Goal: Navigation & Orientation: Understand site structure

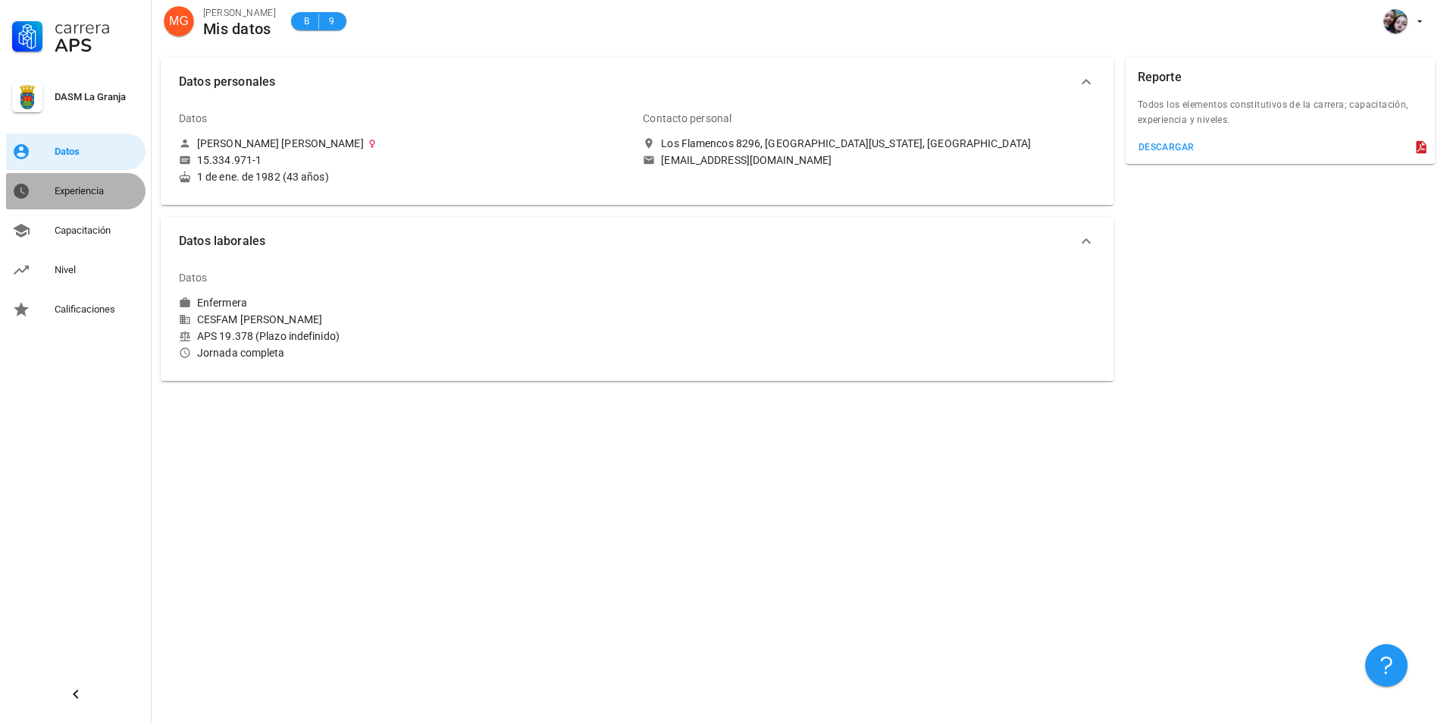
click at [74, 196] on div "Experiencia" at bounding box center [97, 191] width 85 height 12
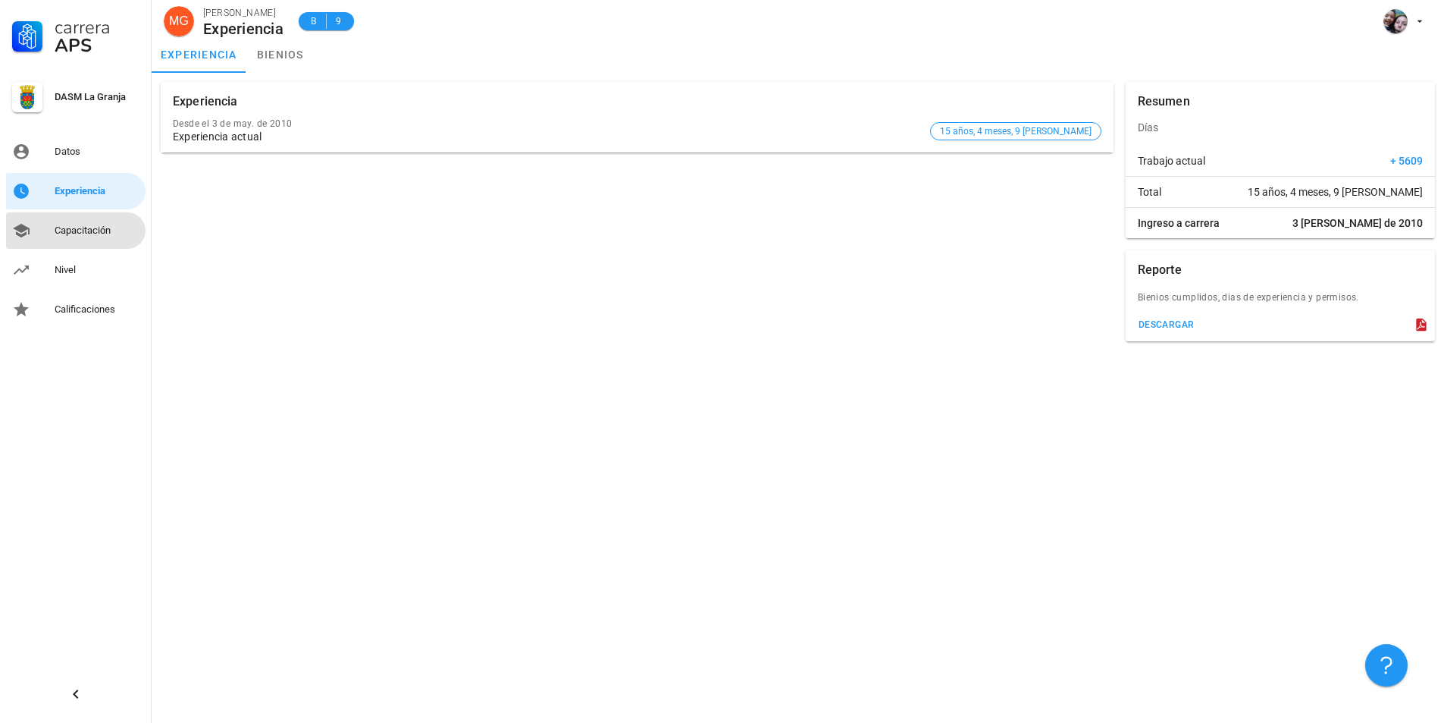
click at [67, 247] on link "Capacitación" at bounding box center [76, 230] width 140 height 36
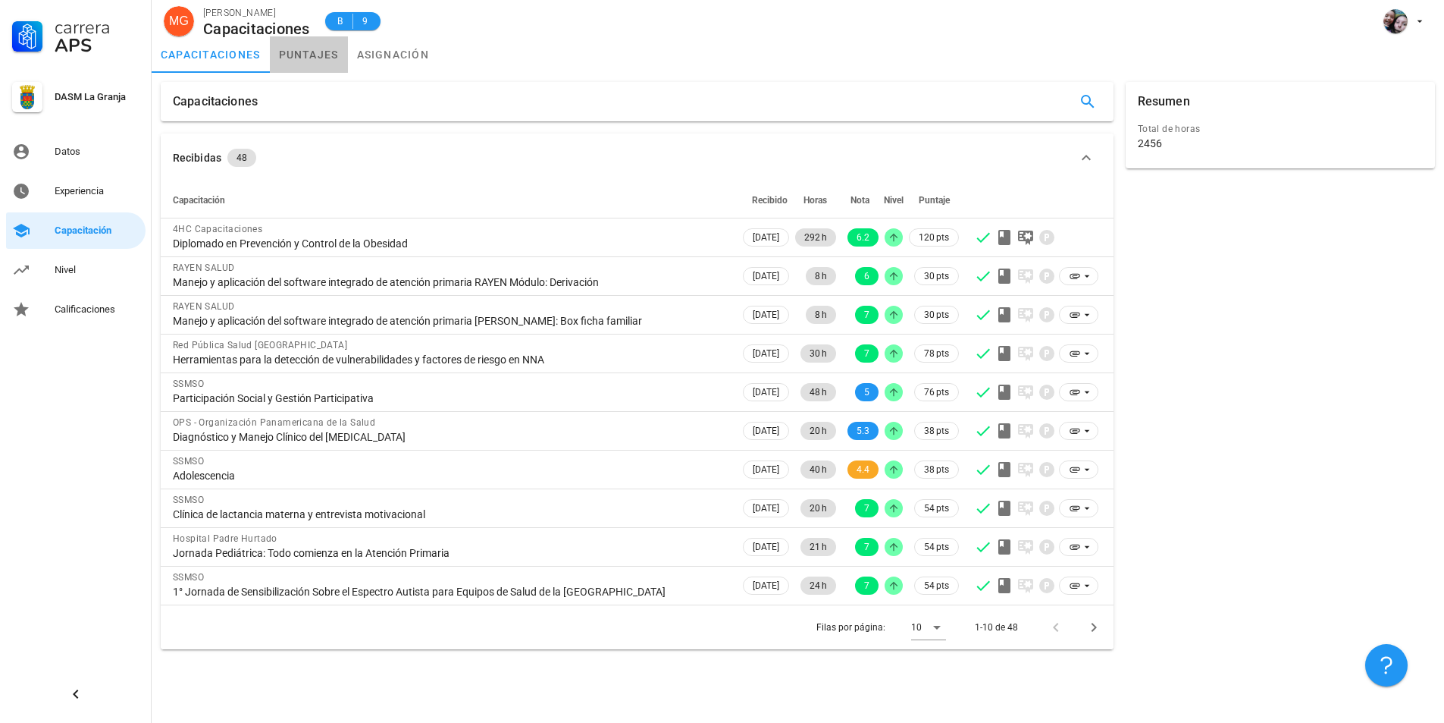
click at [282, 46] on link "puntajes" at bounding box center [309, 54] width 78 height 36
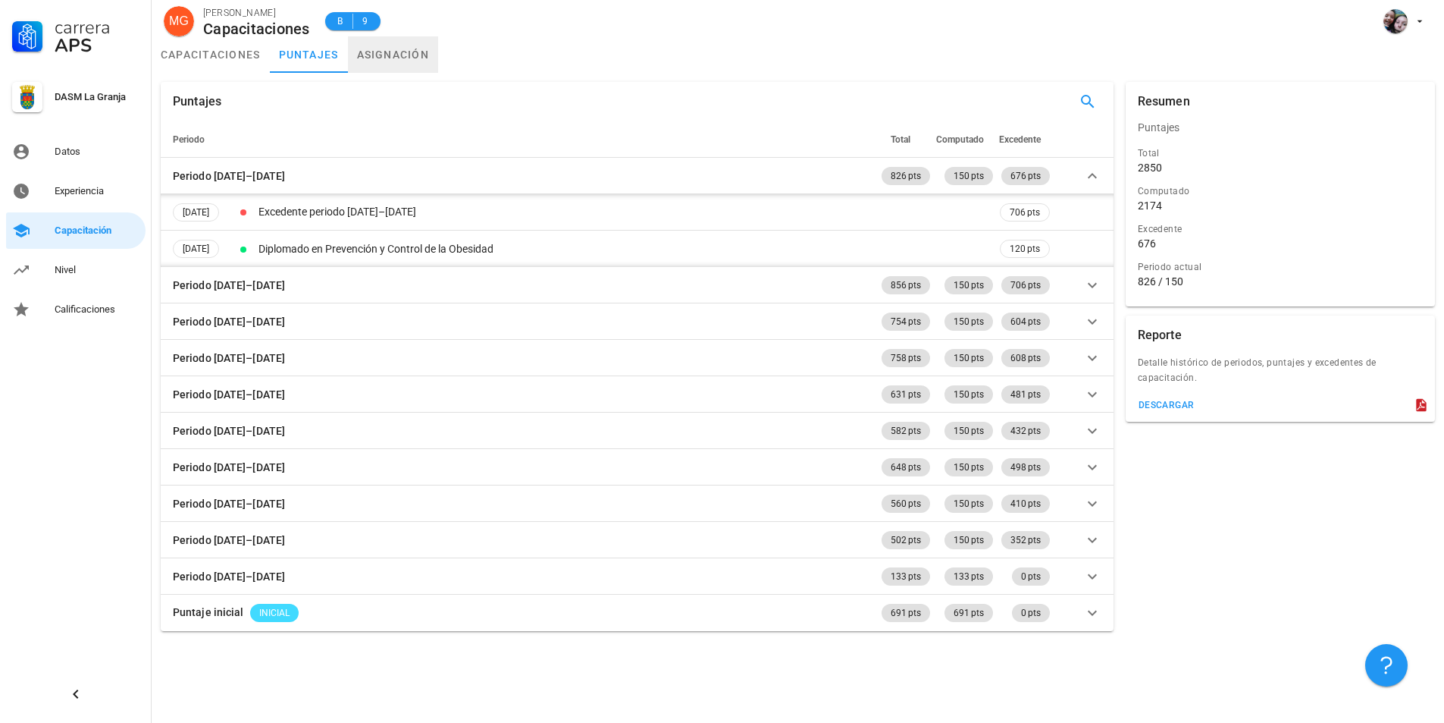
click at [381, 45] on link "asignación" at bounding box center [393, 54] width 91 height 36
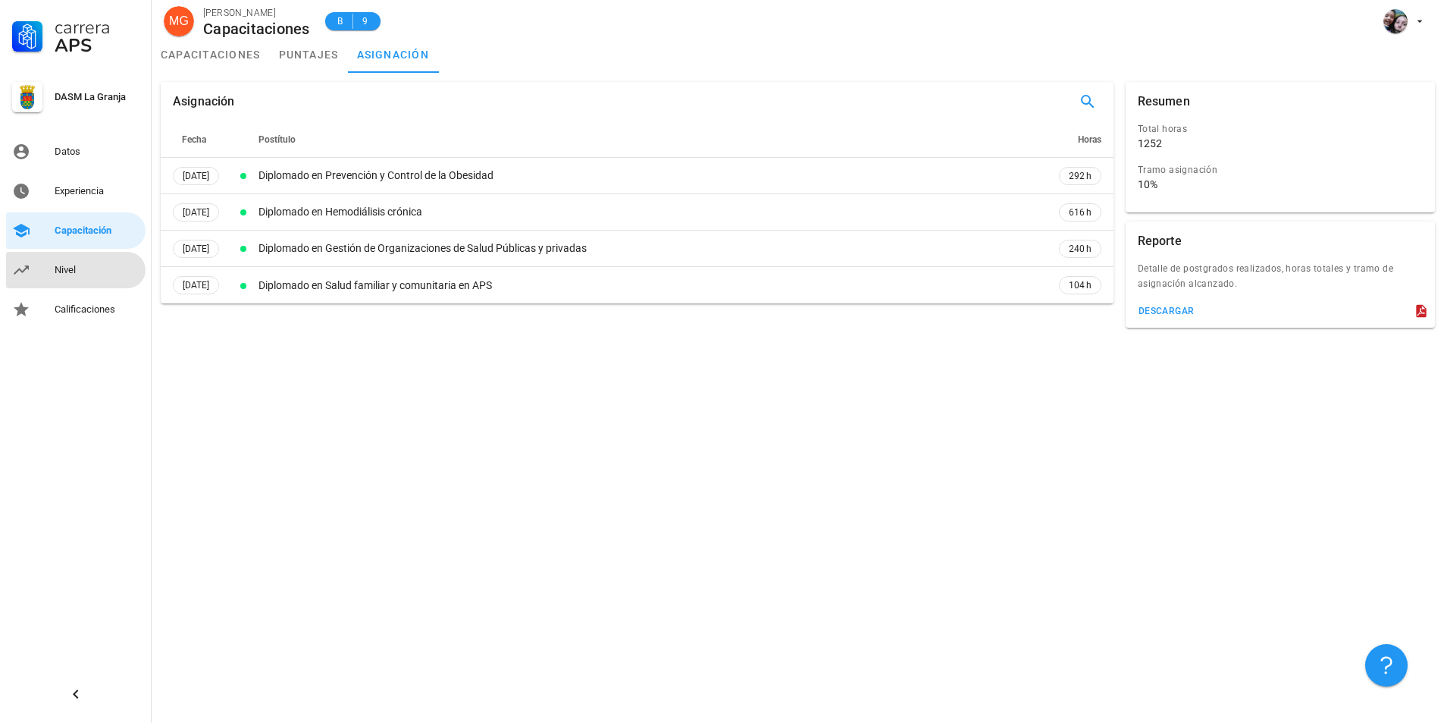
click at [58, 277] on div "Nivel" at bounding box center [97, 270] width 85 height 24
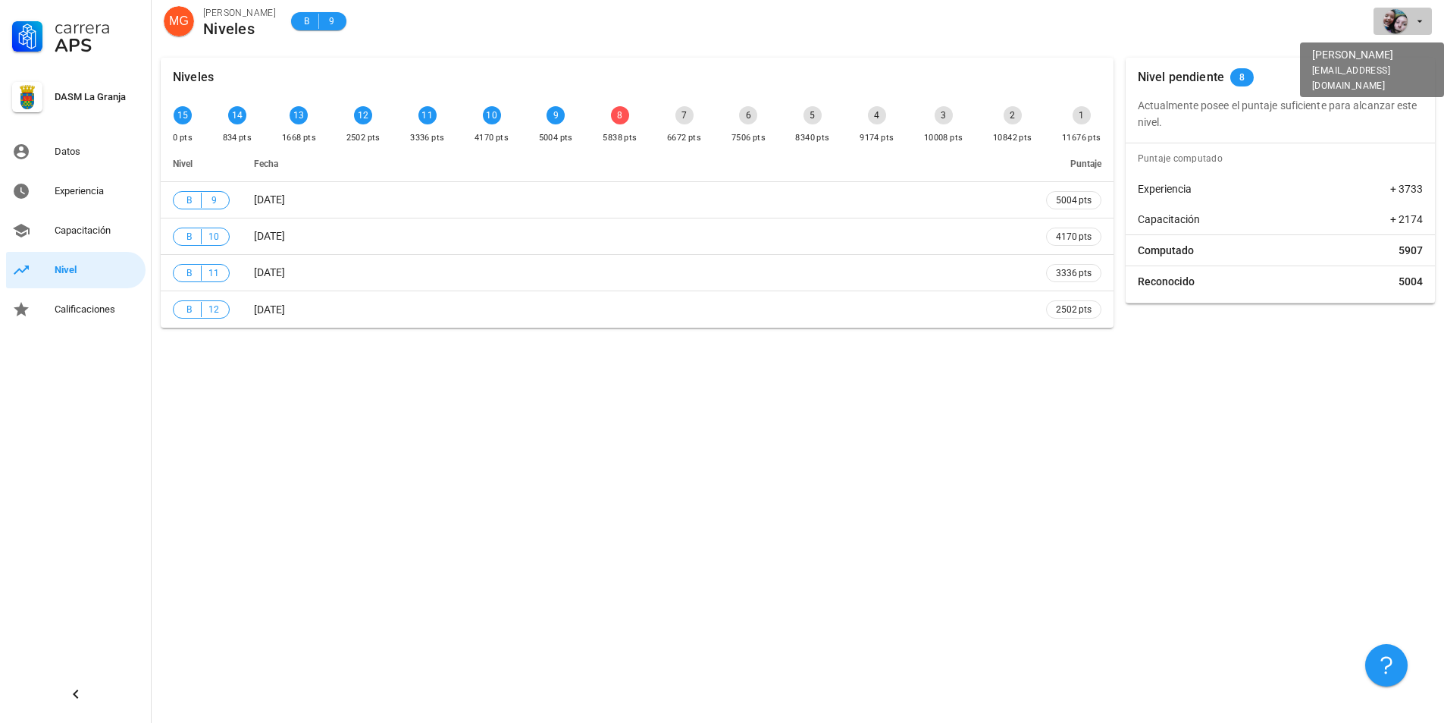
click at [1393, 17] on div "avatar" at bounding box center [1396, 21] width 24 height 24
click at [1396, 48] on link "Salir" at bounding box center [1390, 59] width 91 height 36
